Goal: Connect with others: Connect with others

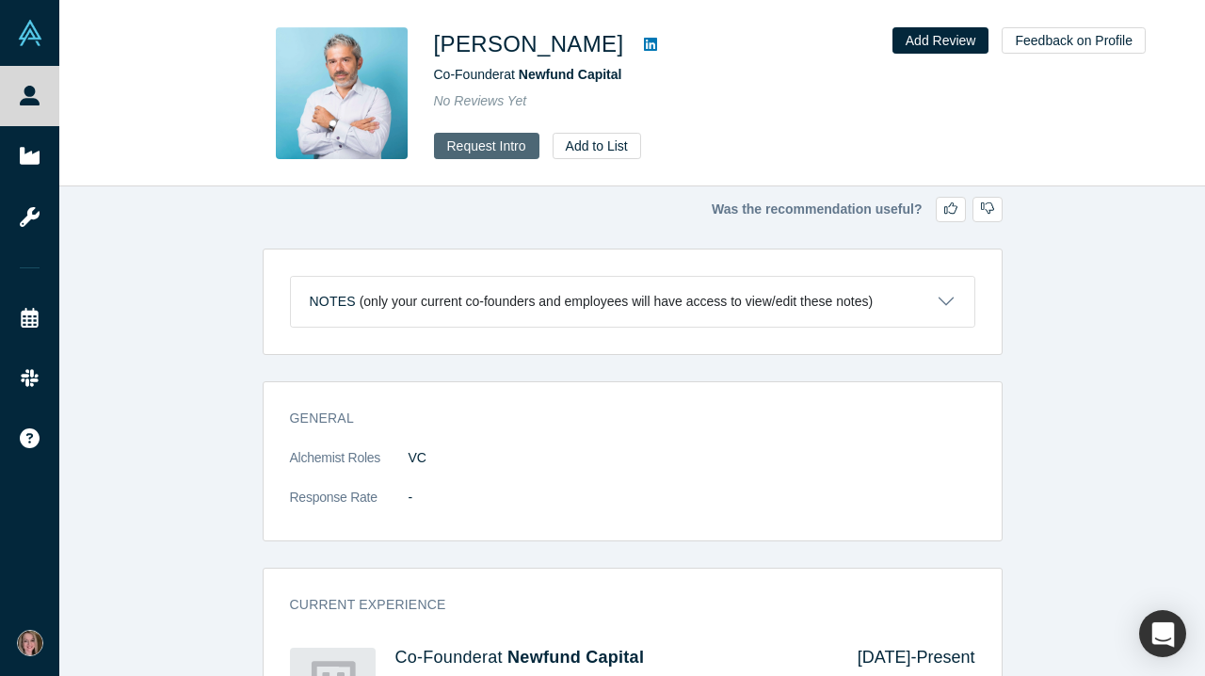
click at [492, 145] on button "Request Intro" at bounding box center [486, 146] width 105 height 26
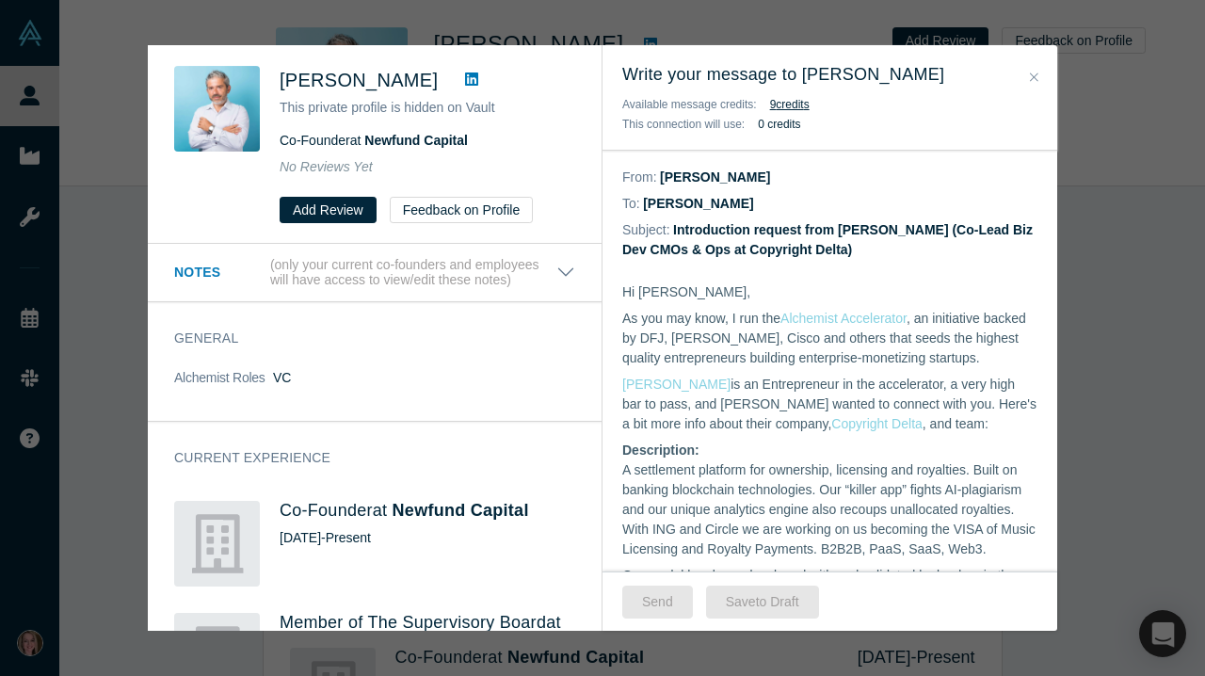
click at [1034, 76] on icon "Close" at bounding box center [1034, 77] width 8 height 13
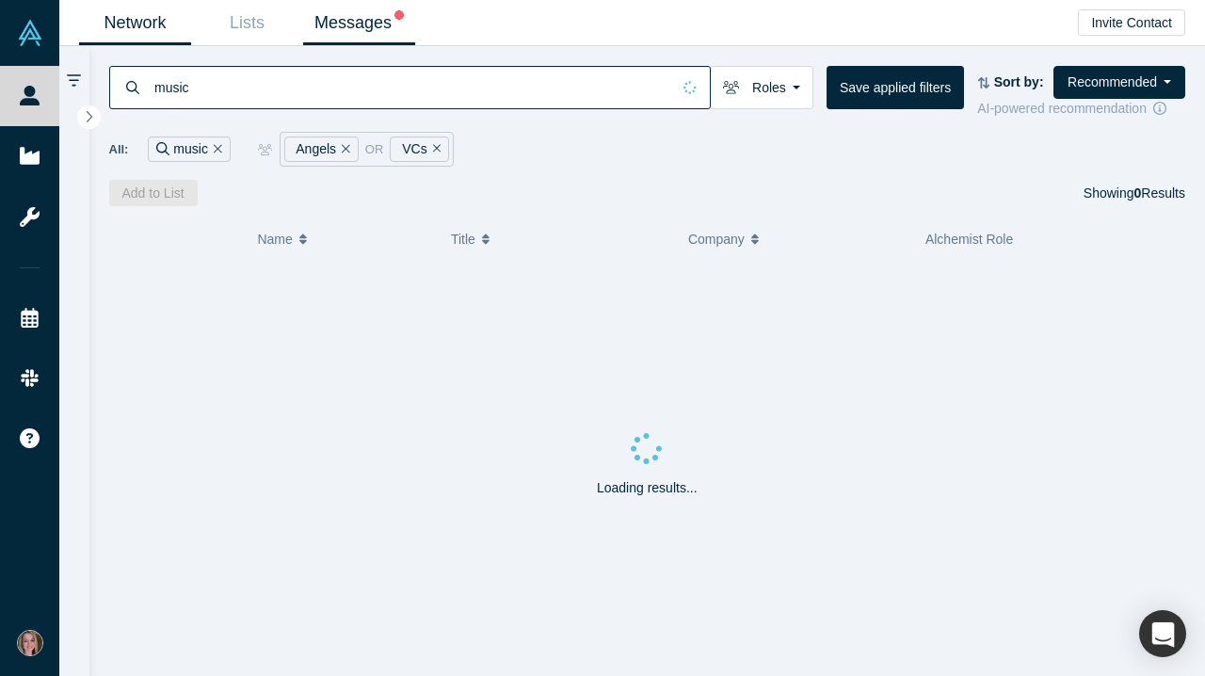
click at [362, 29] on link "Messages" at bounding box center [359, 23] width 112 height 44
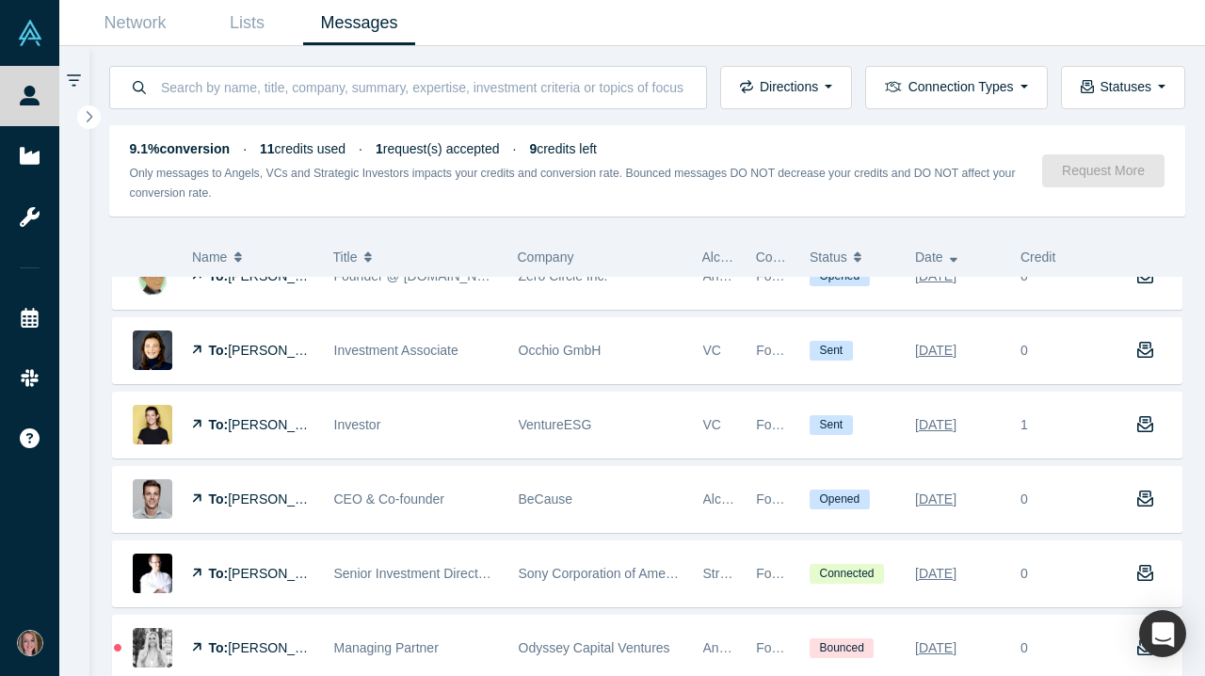
scroll to position [4715, 0]
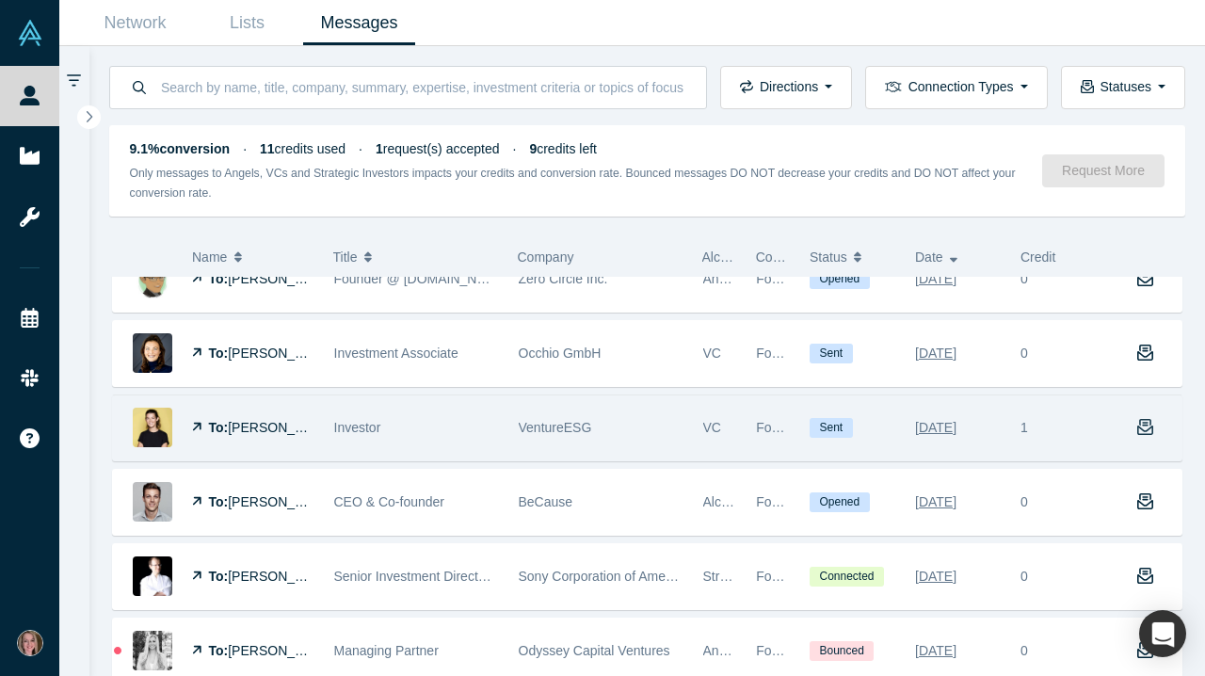
click at [1154, 432] on button "button" at bounding box center [1148, 427] width 65 height 65
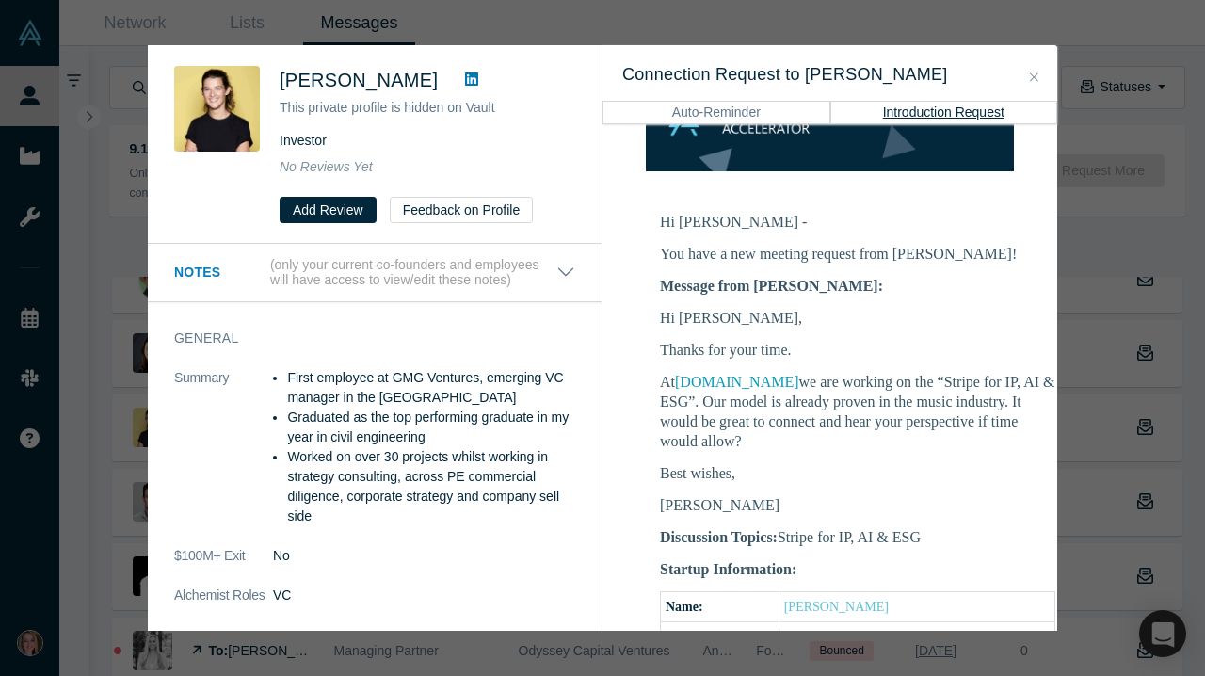
scroll to position [250, 1]
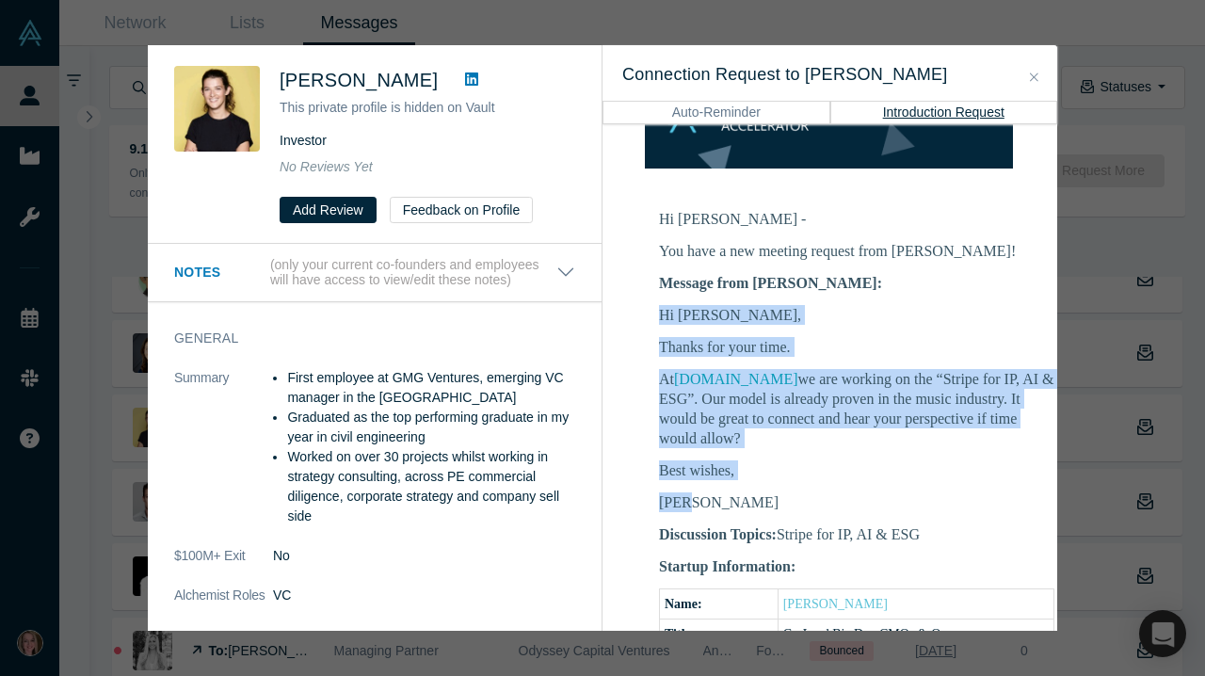
drag, startPoint x: 695, startPoint y: 489, endPoint x: 653, endPoint y: 300, distance: 193.8
copy div "Hi [PERSON_NAME], Thanks for your time. At [DOMAIN_NAME] we are working on the …"
click at [1040, 79] on button "Close" at bounding box center [1034, 78] width 20 height 22
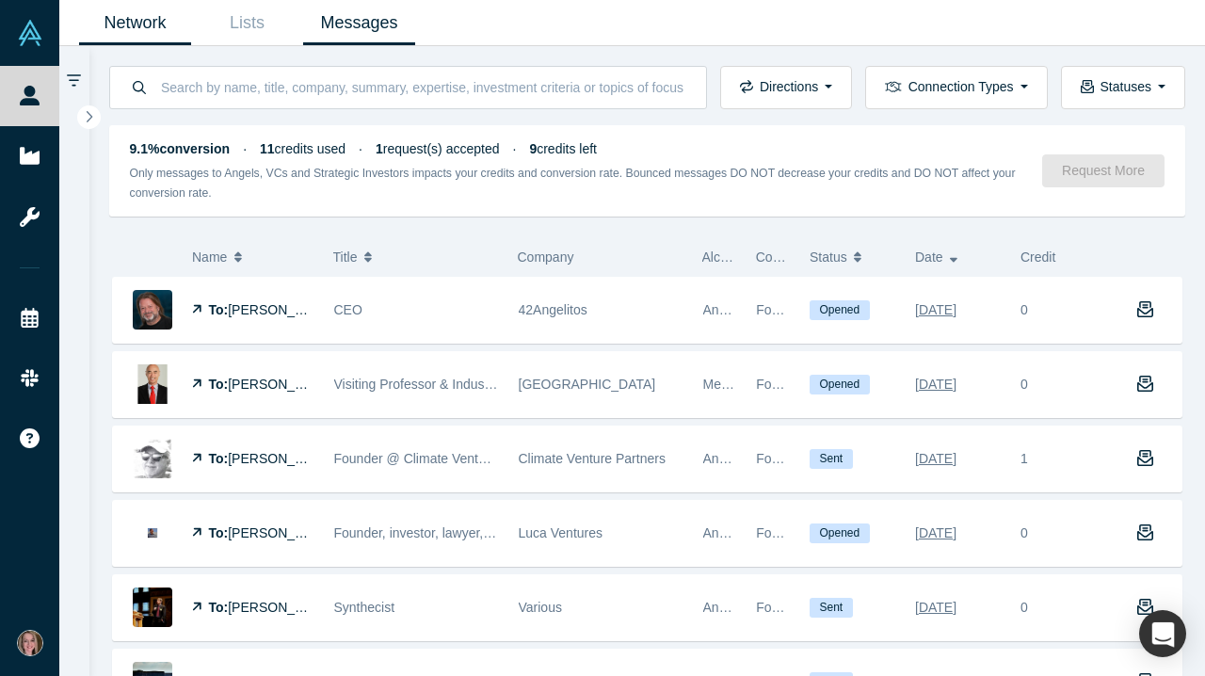
click at [121, 20] on link "Network" at bounding box center [135, 23] width 112 height 44
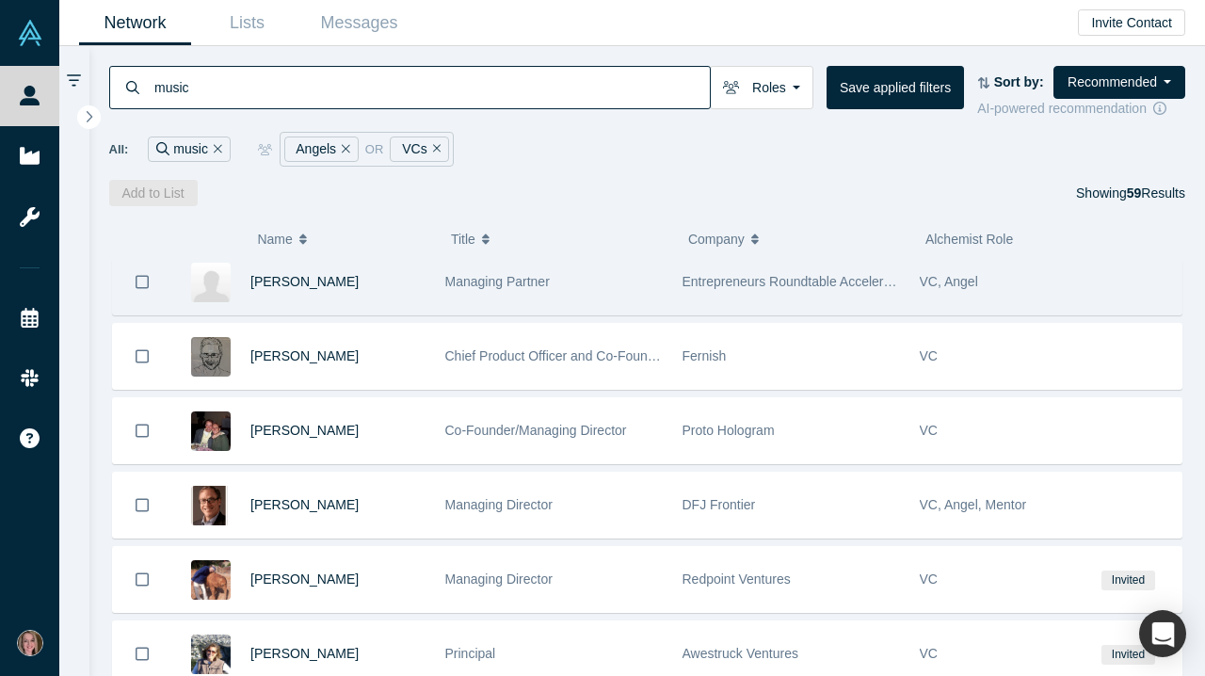
scroll to position [885, 0]
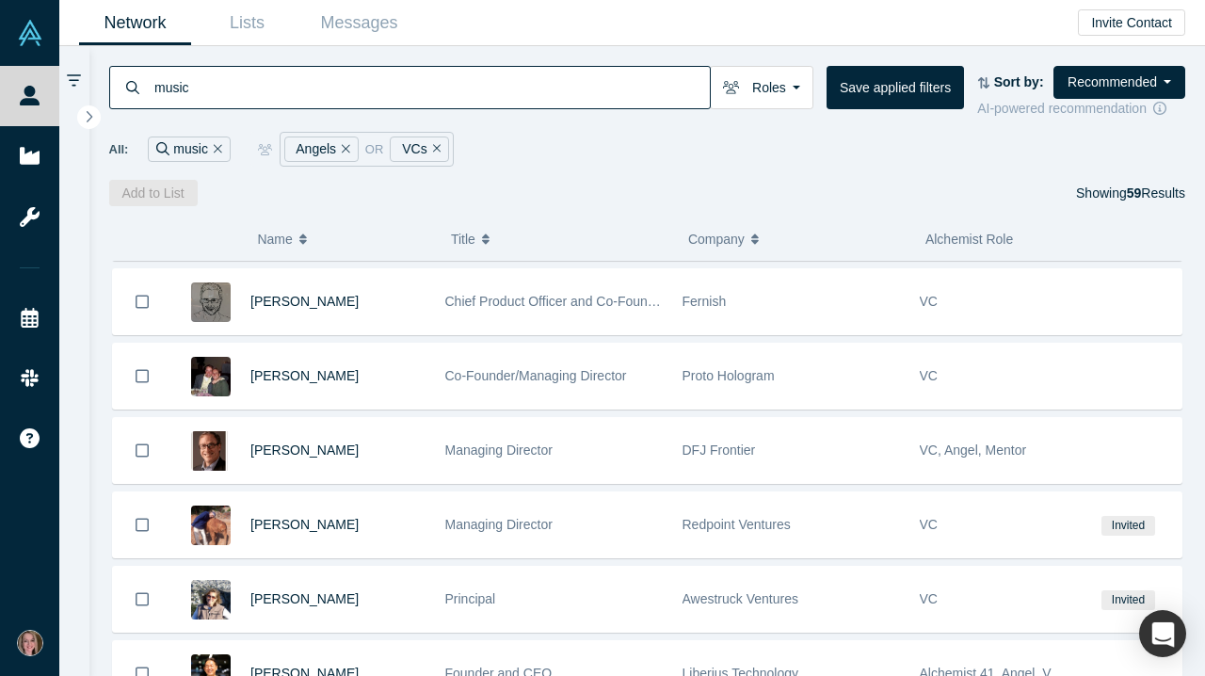
click at [305, 383] on span "[PERSON_NAME]" at bounding box center [304, 375] width 108 height 15
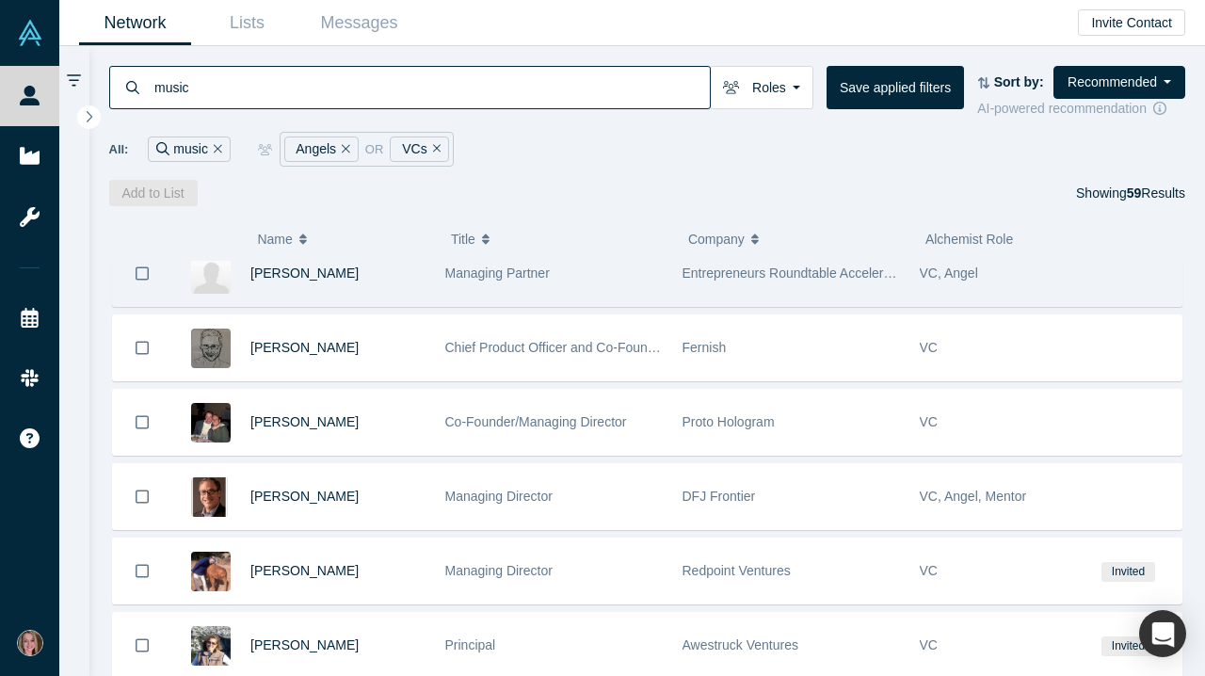
scroll to position [839, 0]
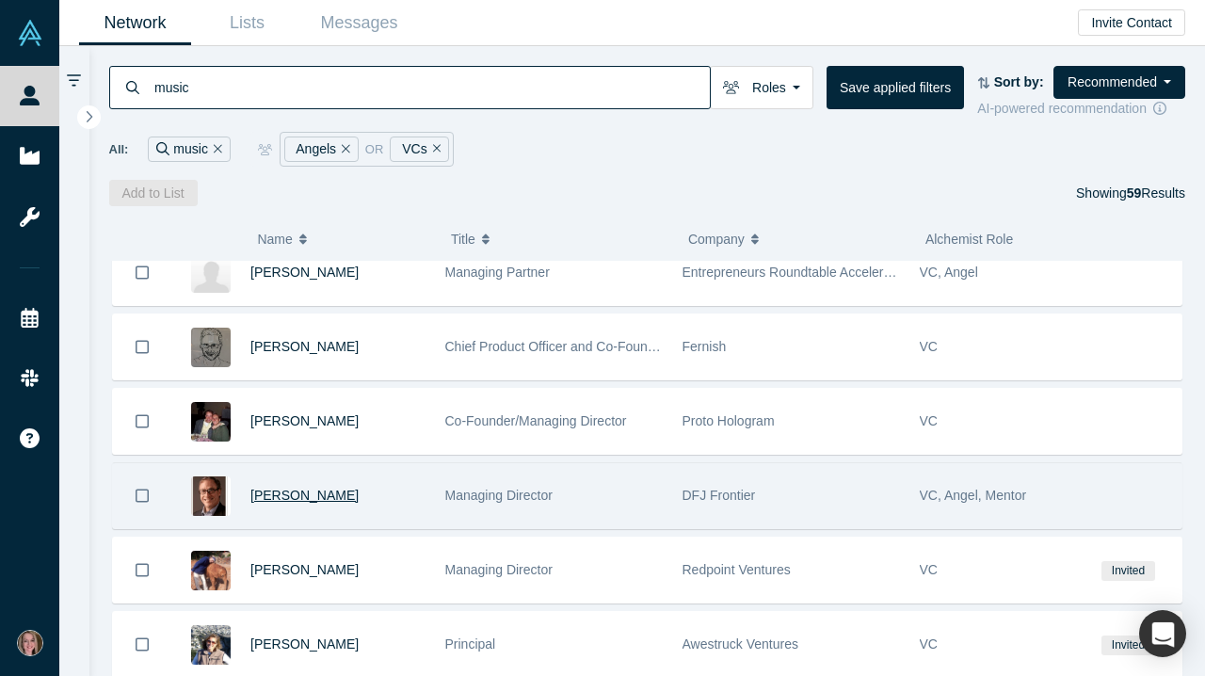
click at [319, 502] on span "[PERSON_NAME]" at bounding box center [304, 494] width 108 height 15
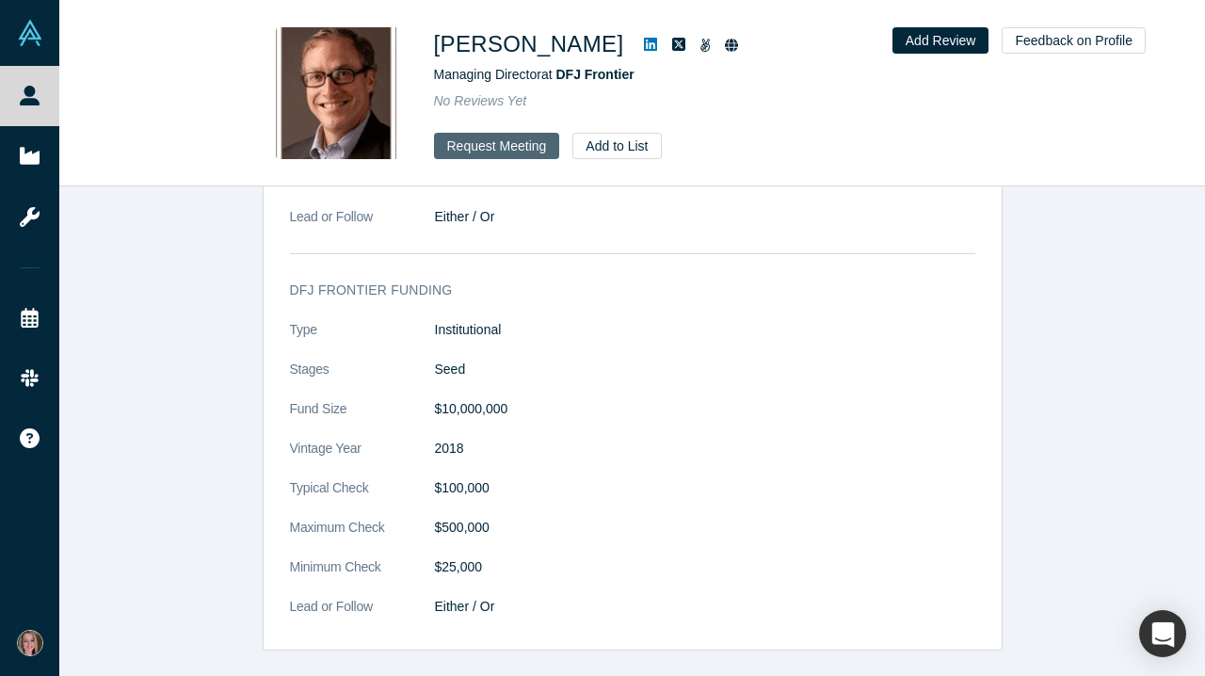
scroll to position [2104, 0]
click at [513, 144] on button "Request Meeting" at bounding box center [497, 146] width 126 height 26
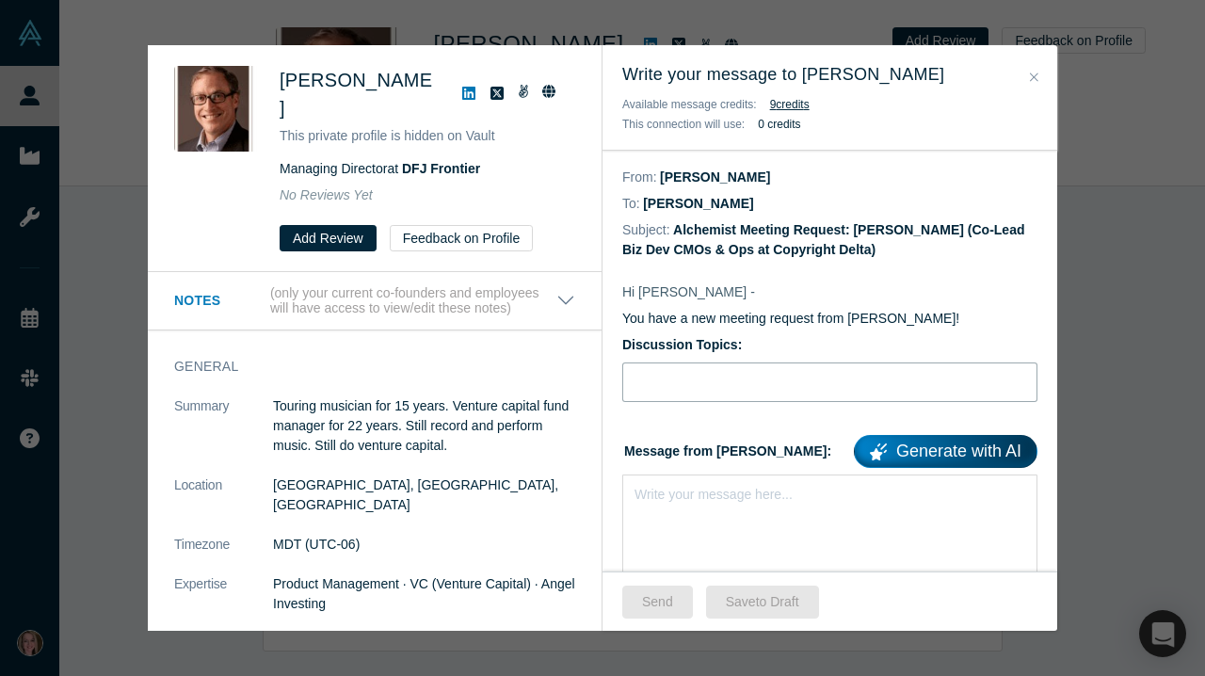
click at [701, 400] on input "Discussion Topics:" at bounding box center [829, 382] width 415 height 40
type input "Stripe for IP, AI & ESG"
click at [712, 497] on div "rdw-editor" at bounding box center [830, 491] width 390 height 20
paste div "rdw-editor"
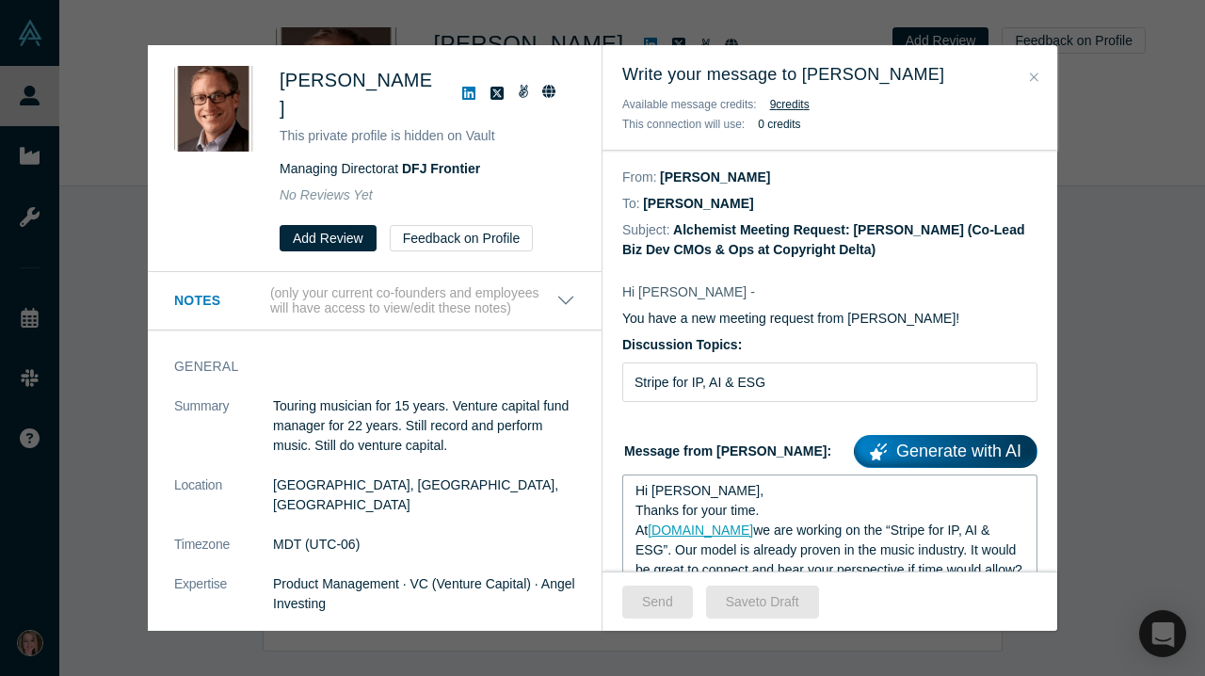
click at [684, 498] on span "Hi [PERSON_NAME]," at bounding box center [699, 490] width 128 height 15
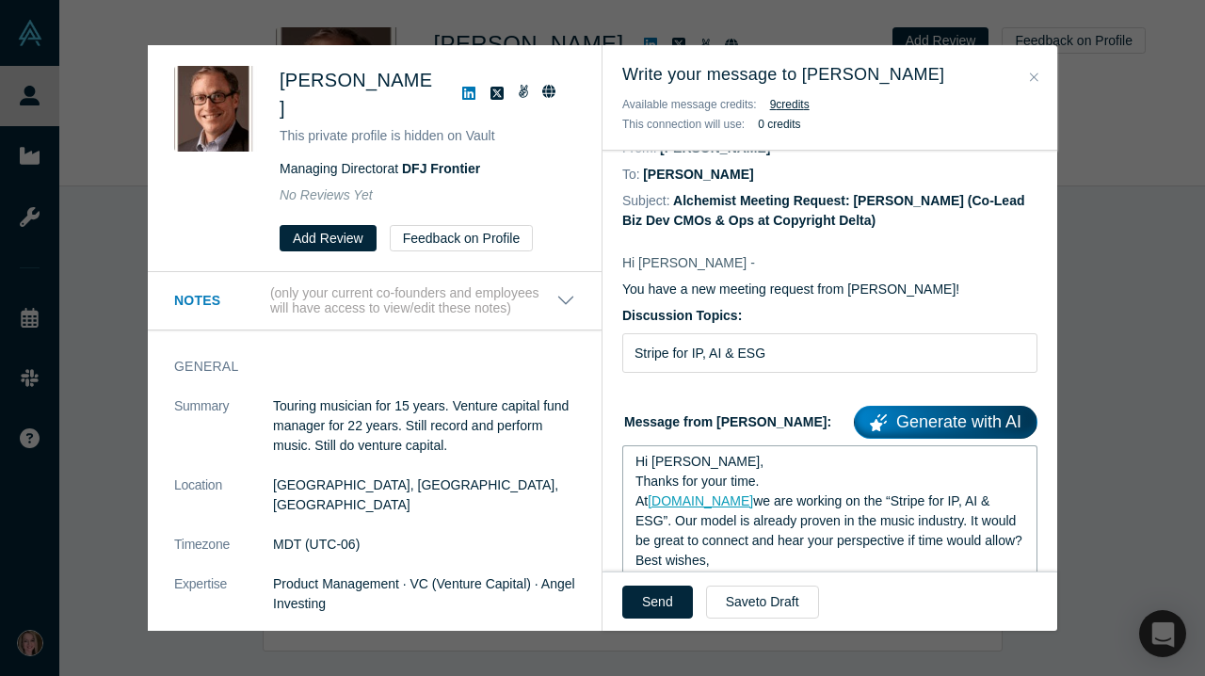
scroll to position [44, 0]
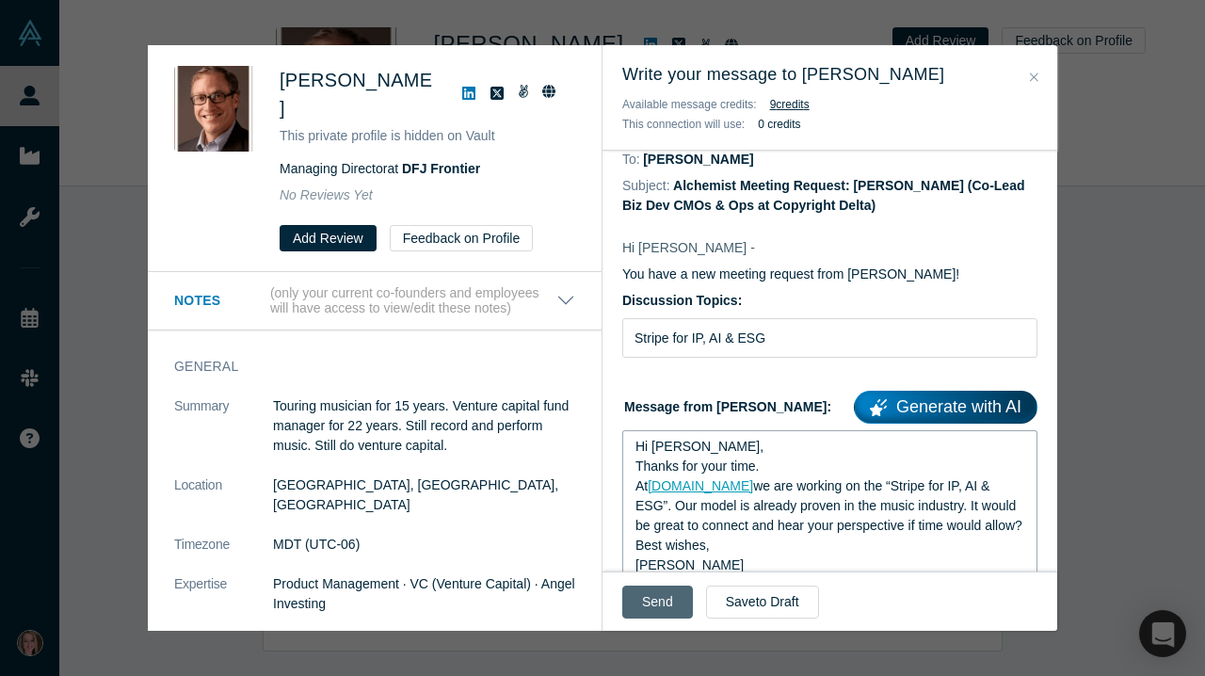
click at [667, 607] on button "Send" at bounding box center [657, 601] width 71 height 33
